Goal: Task Accomplishment & Management: Use online tool/utility

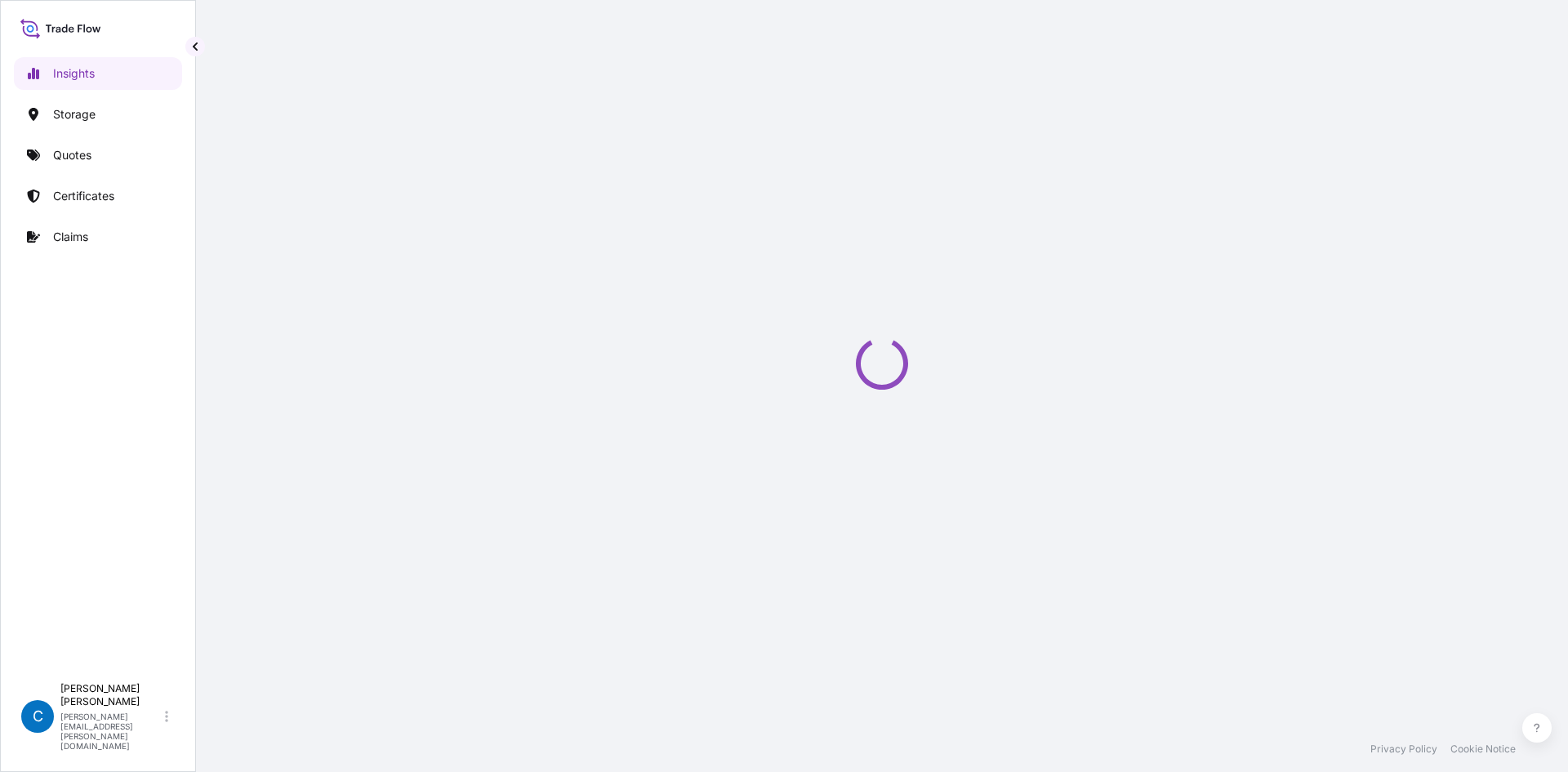
select select "2025"
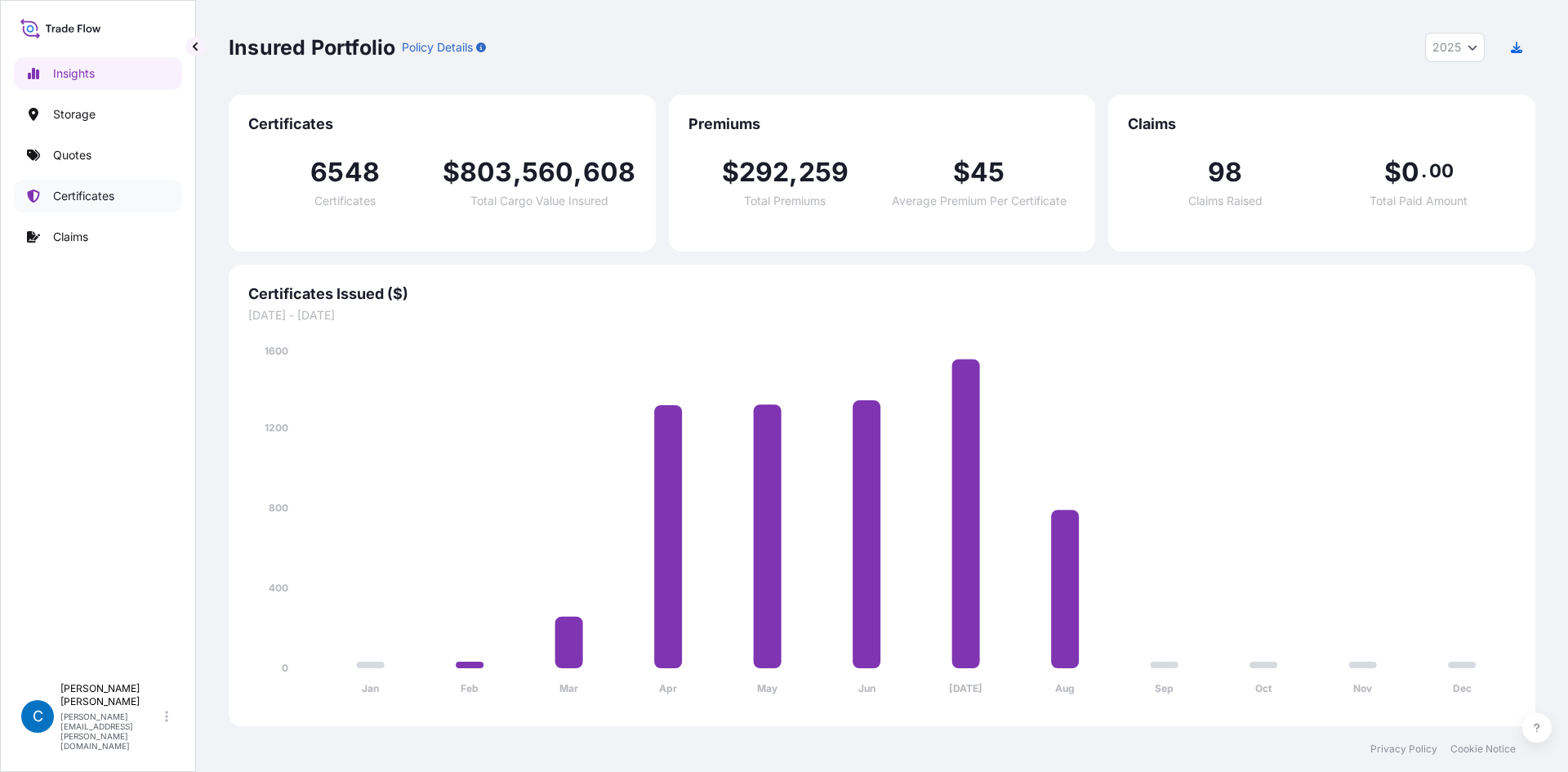
click at [88, 193] on p "Certificates" at bounding box center [83, 195] width 61 height 16
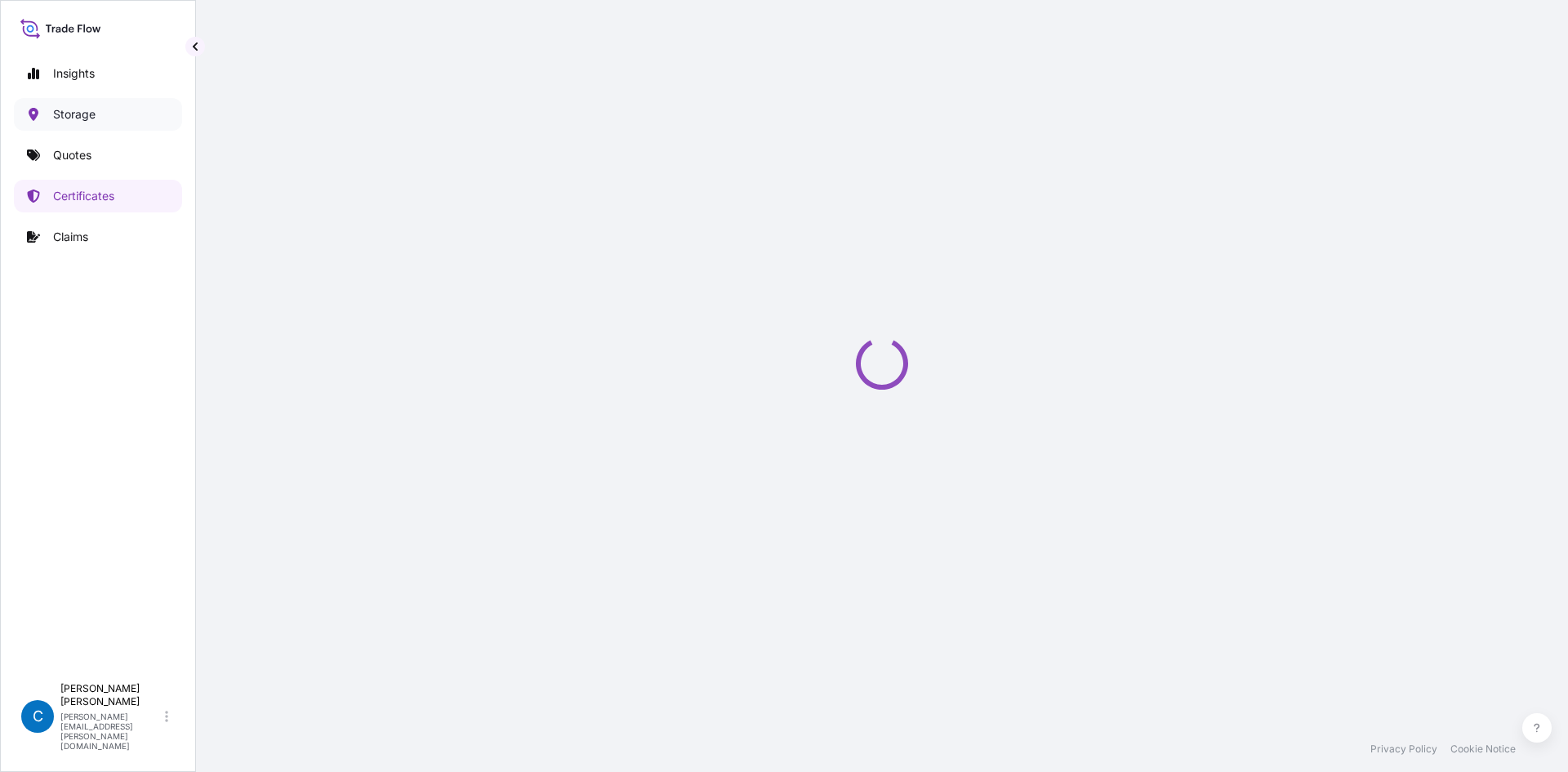
click at [101, 113] on link "Storage" at bounding box center [98, 114] width 169 height 33
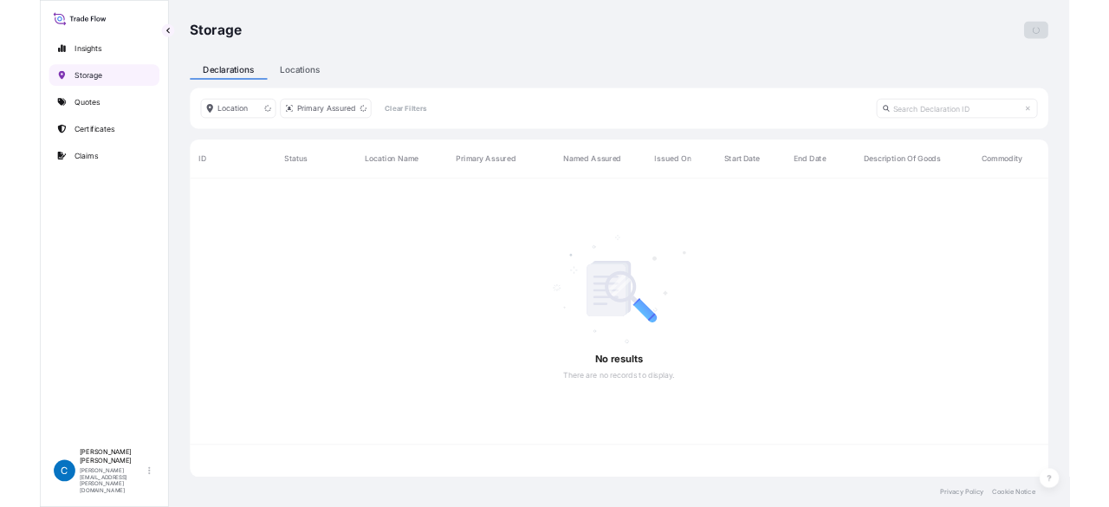
scroll to position [479, 1374]
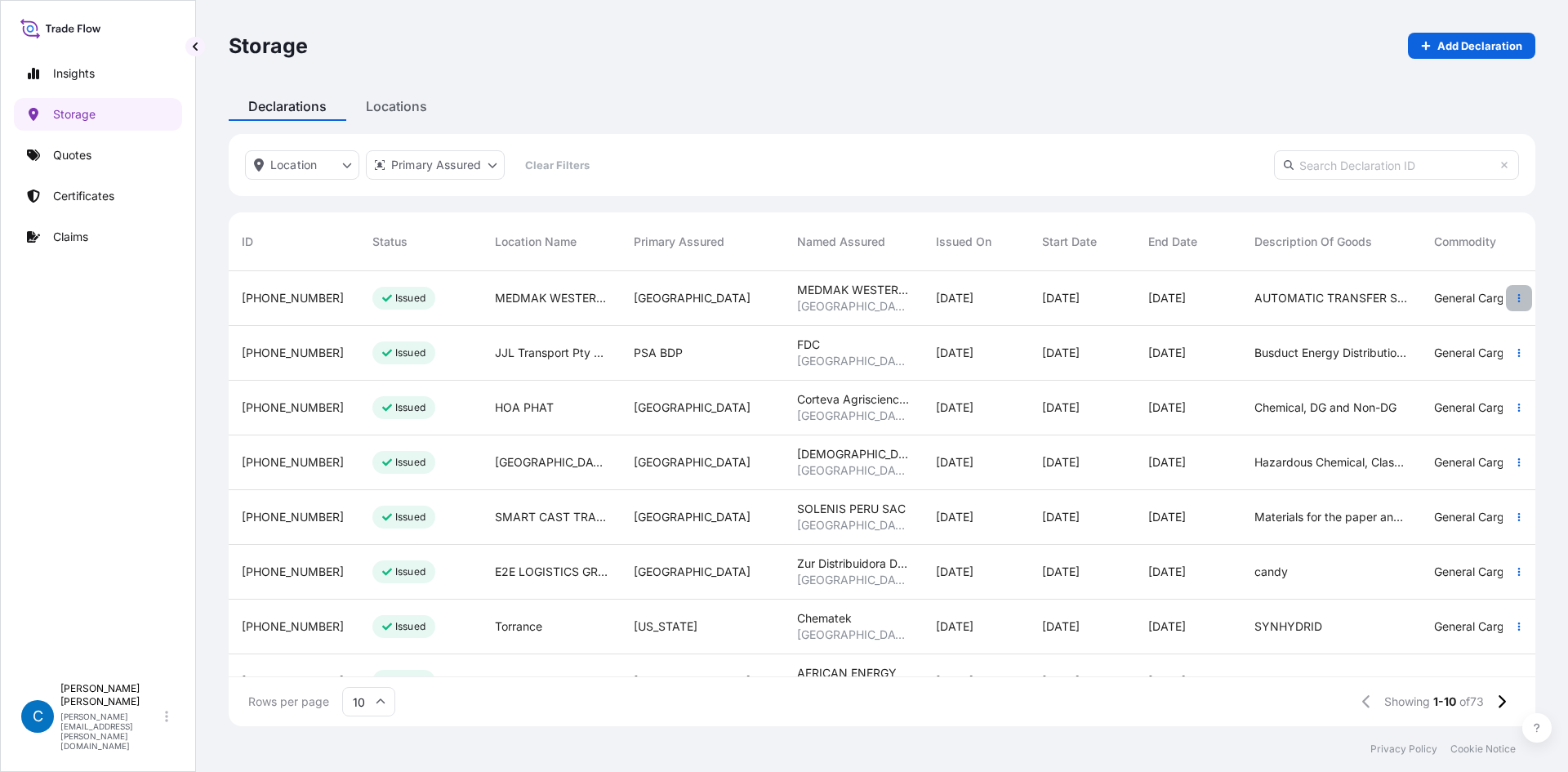
click at [1518, 301] on icon "button" at bounding box center [1519, 298] width 3 height 8
click at [1447, 304] on p "Download certificate" at bounding box center [1428, 301] width 110 height 16
click at [89, 75] on p "Insights" at bounding box center [74, 73] width 41 height 16
select select "2025"
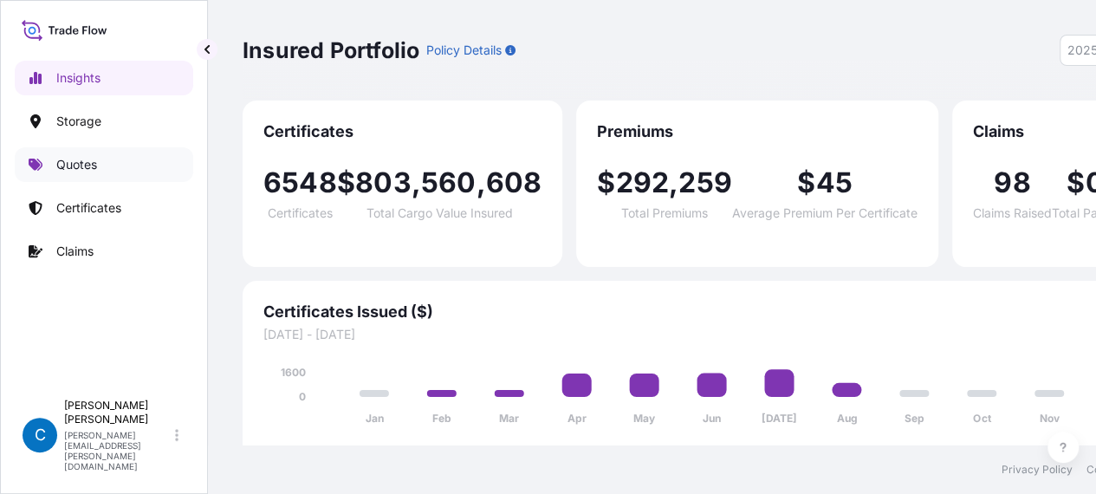
click at [107, 157] on link "Quotes" at bounding box center [104, 164] width 179 height 35
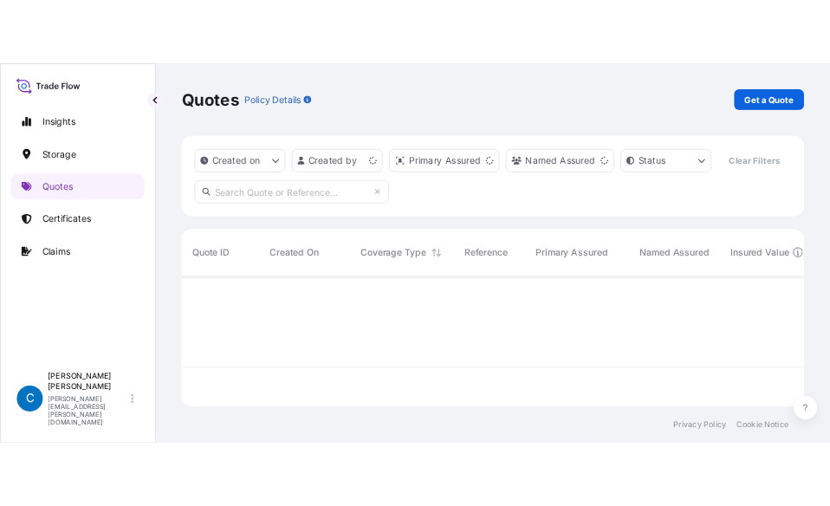
scroll to position [171, 818]
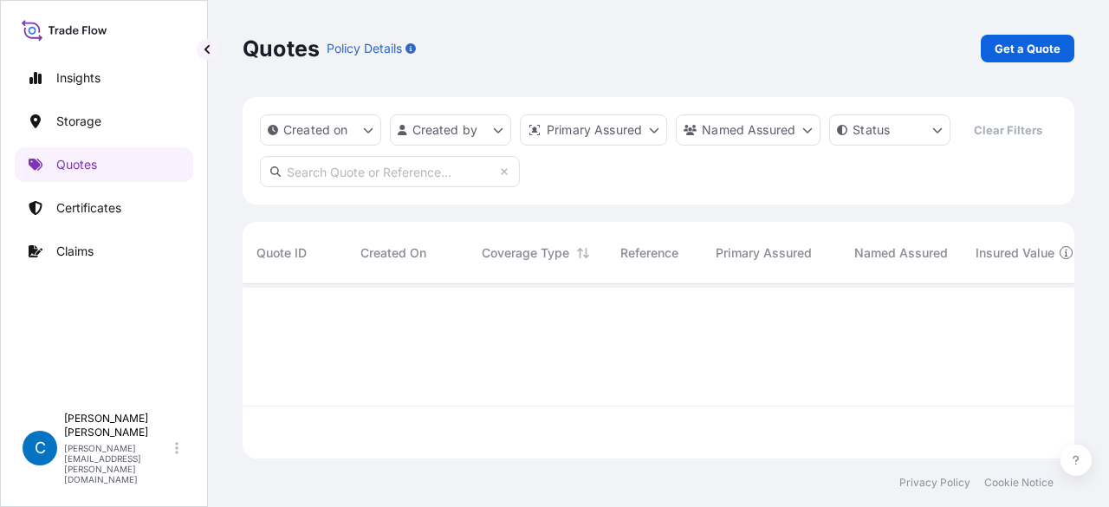
paste input "63508"
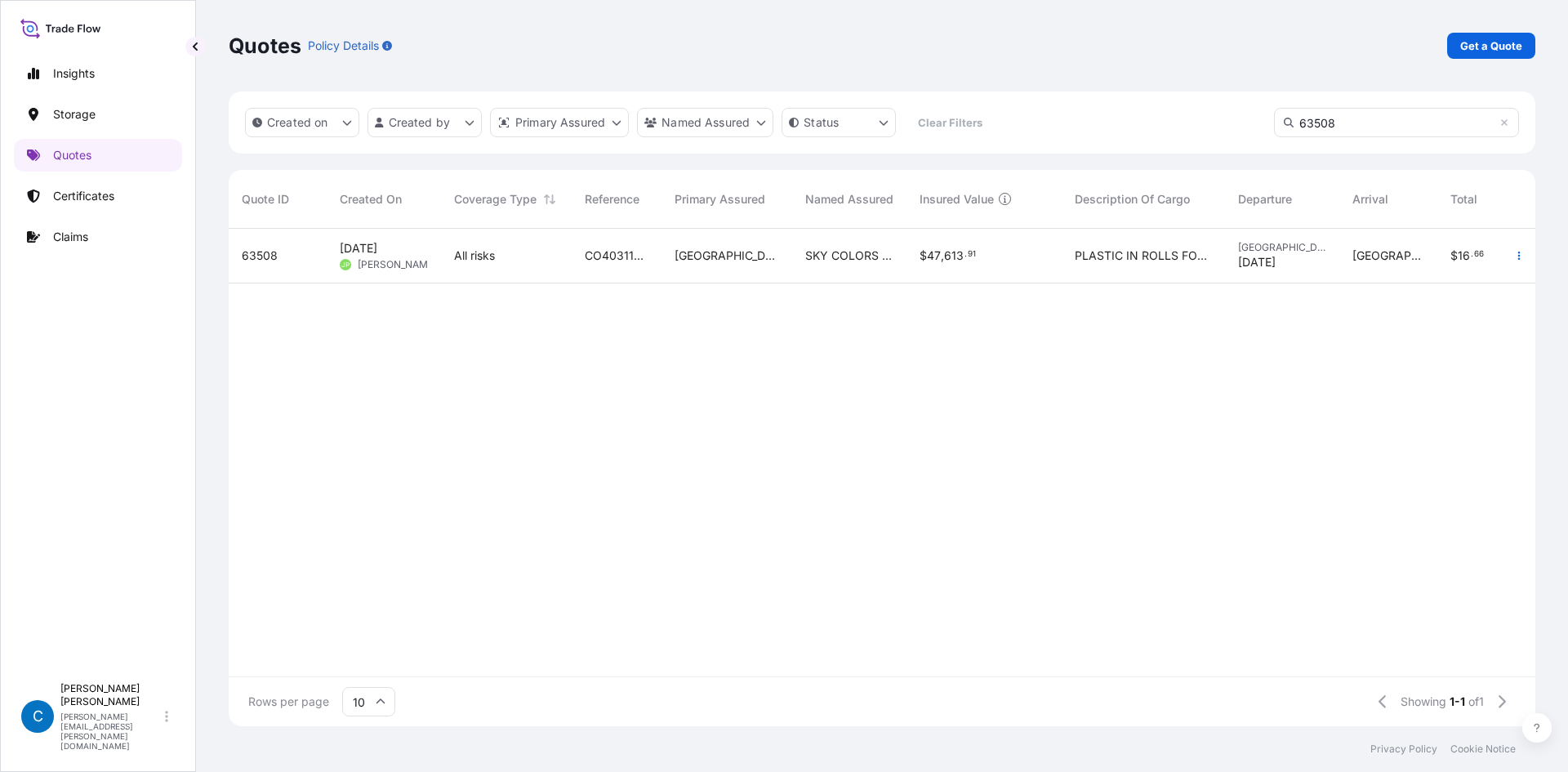
scroll to position [494, 1295]
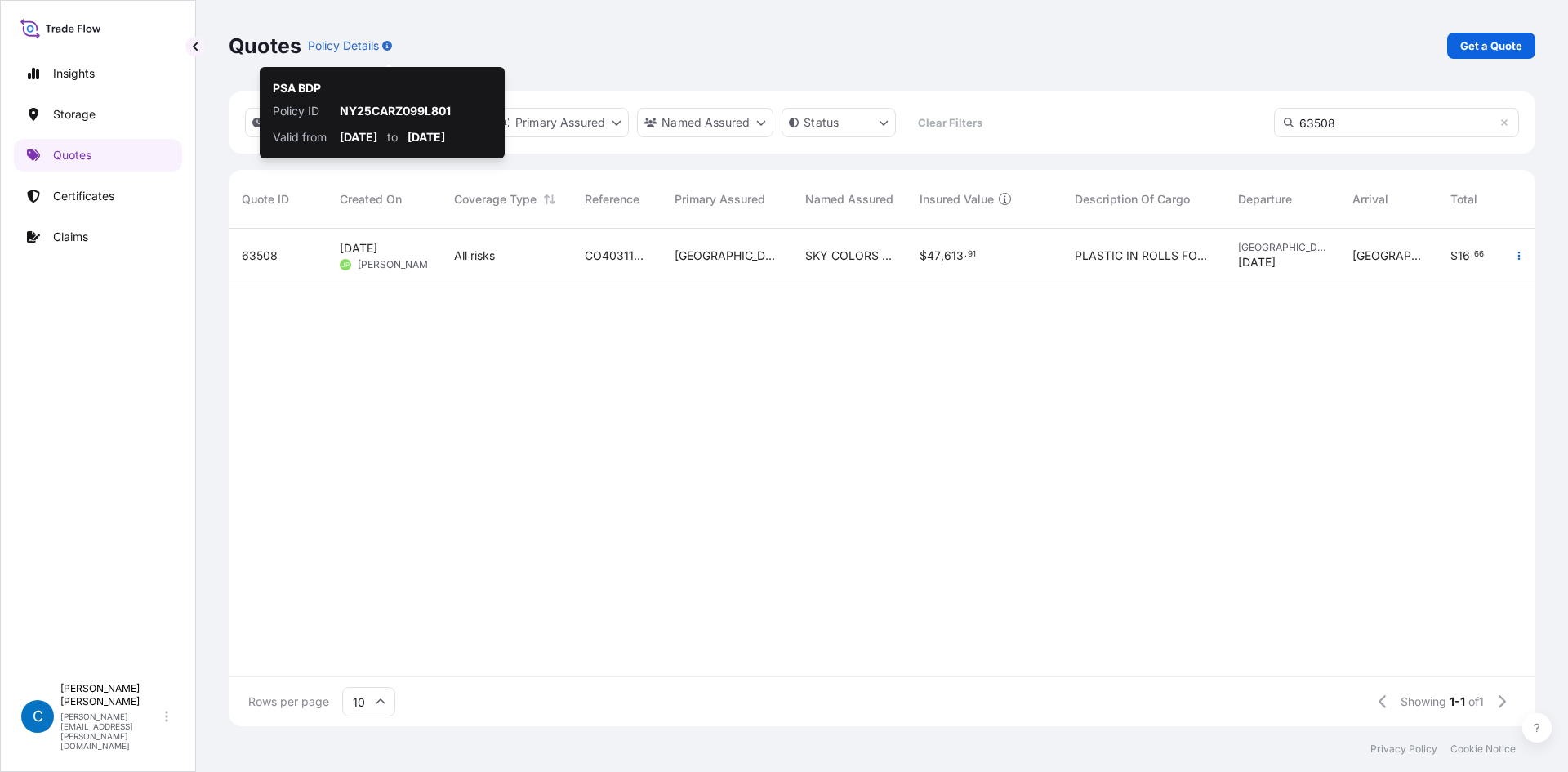
type input "63508"
click at [269, 252] on span "63508" at bounding box center [260, 255] width 36 height 16
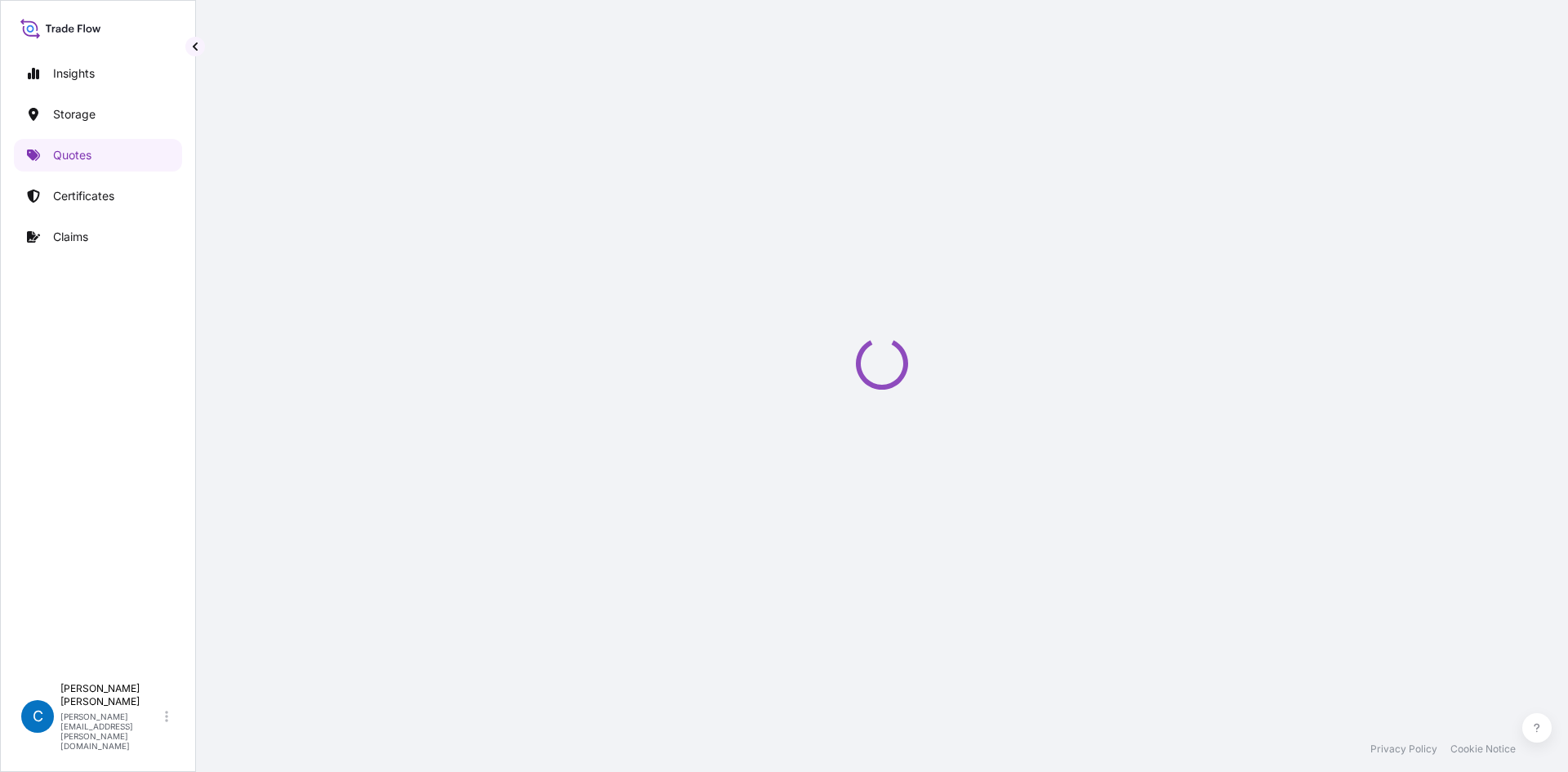
select select "Water"
select select "31619"
